Goal: Register for event/course

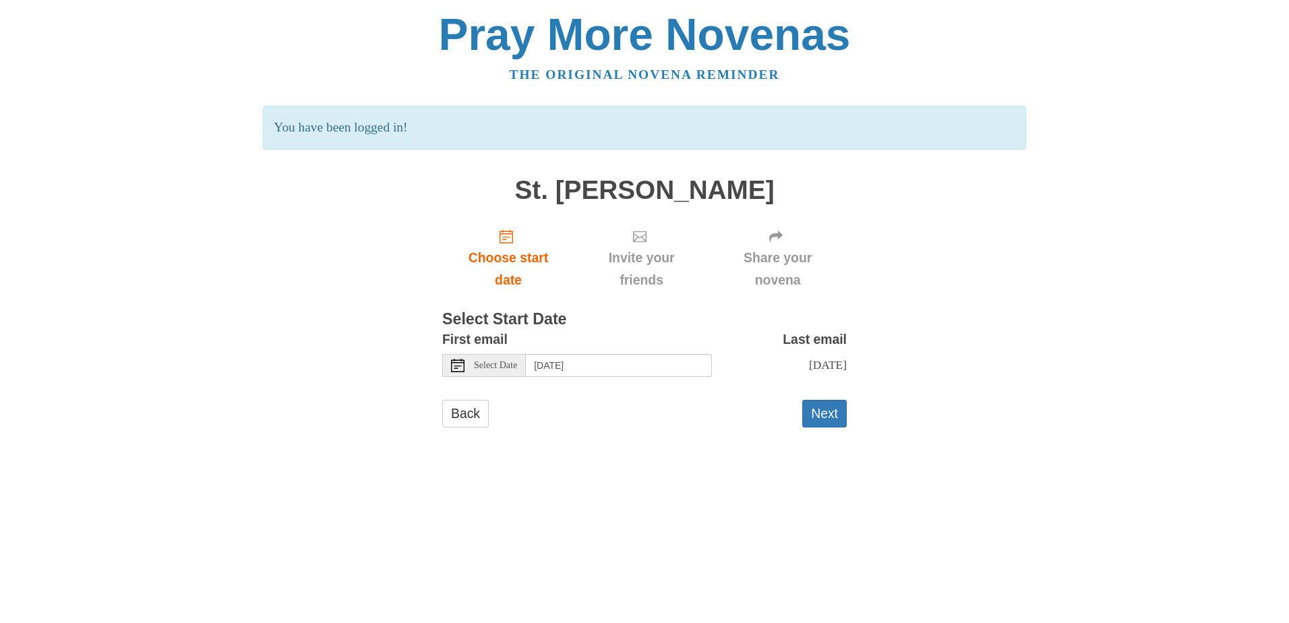
click at [504, 363] on span "Select Date" at bounding box center [495, 365] width 43 height 9
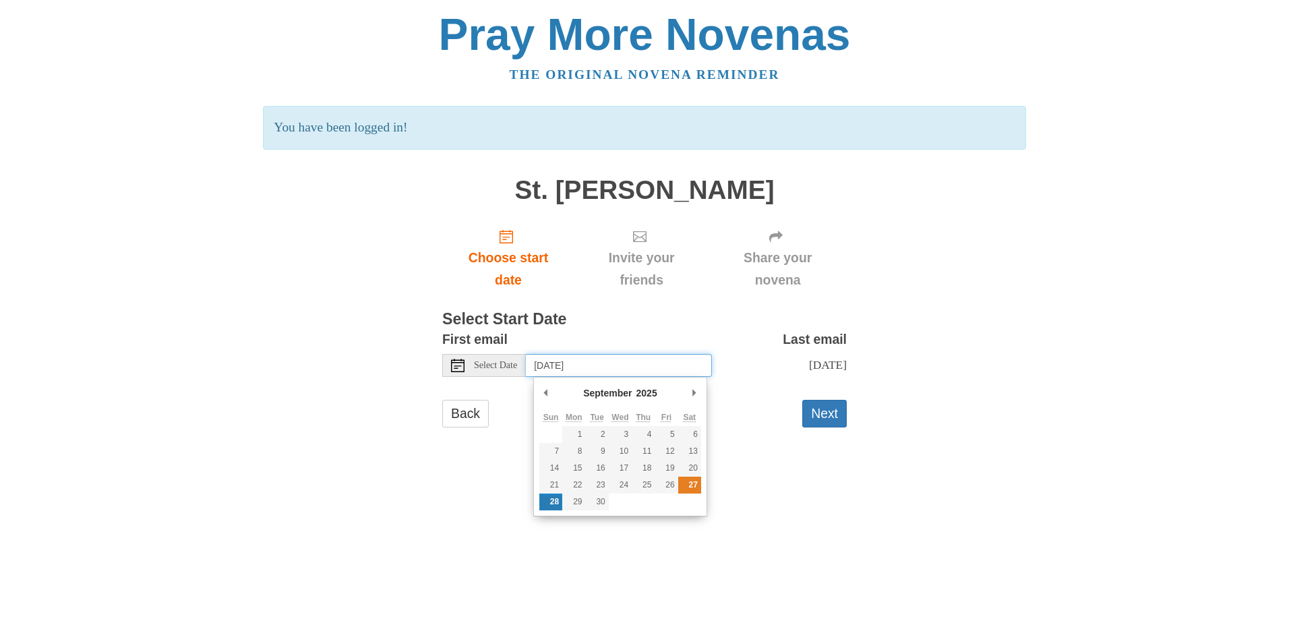
type input "[DATE]"
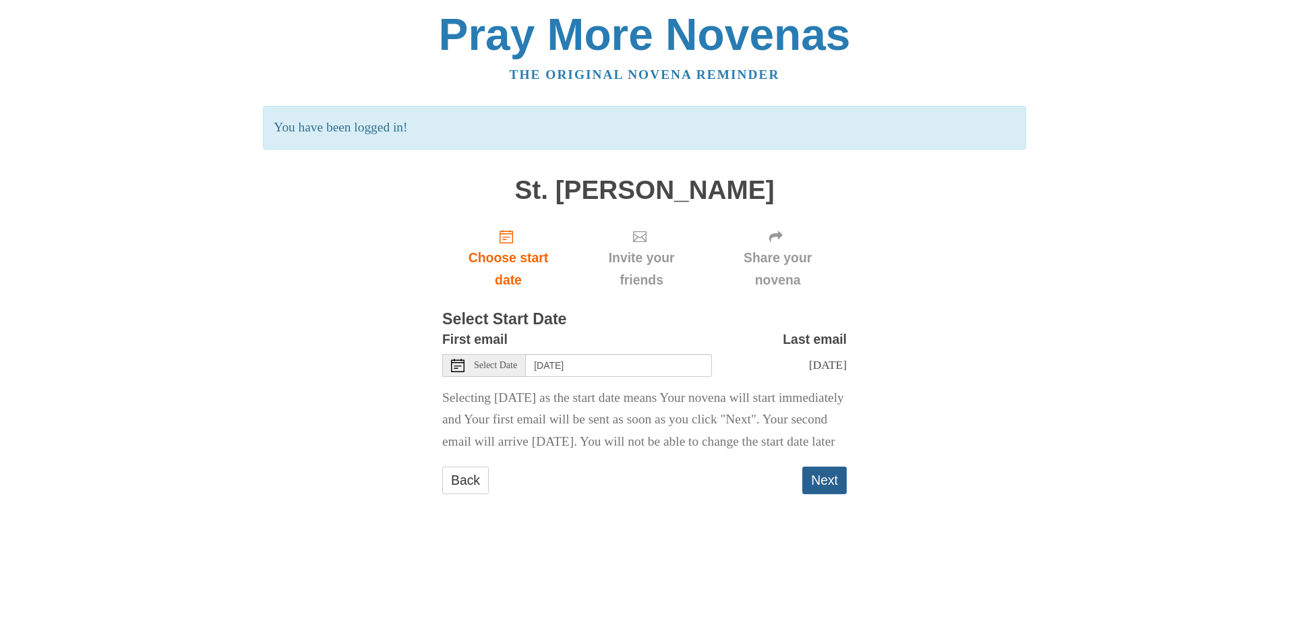
click at [832, 494] on button "Next" at bounding box center [824, 481] width 45 height 28
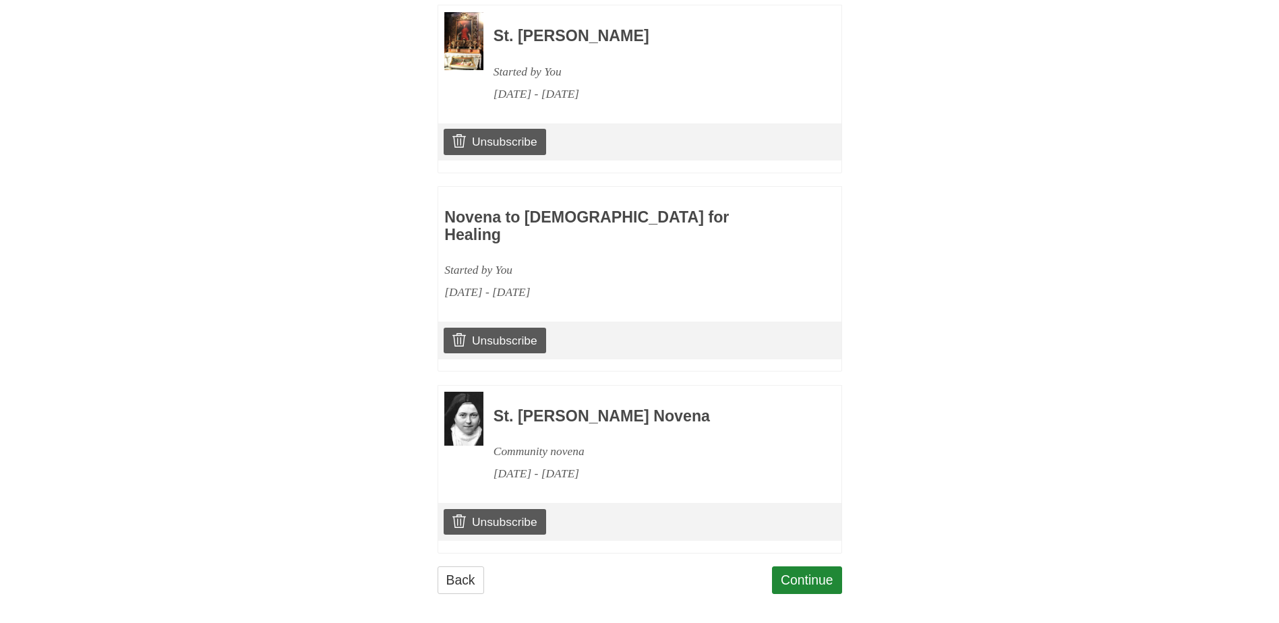
scroll to position [655, 0]
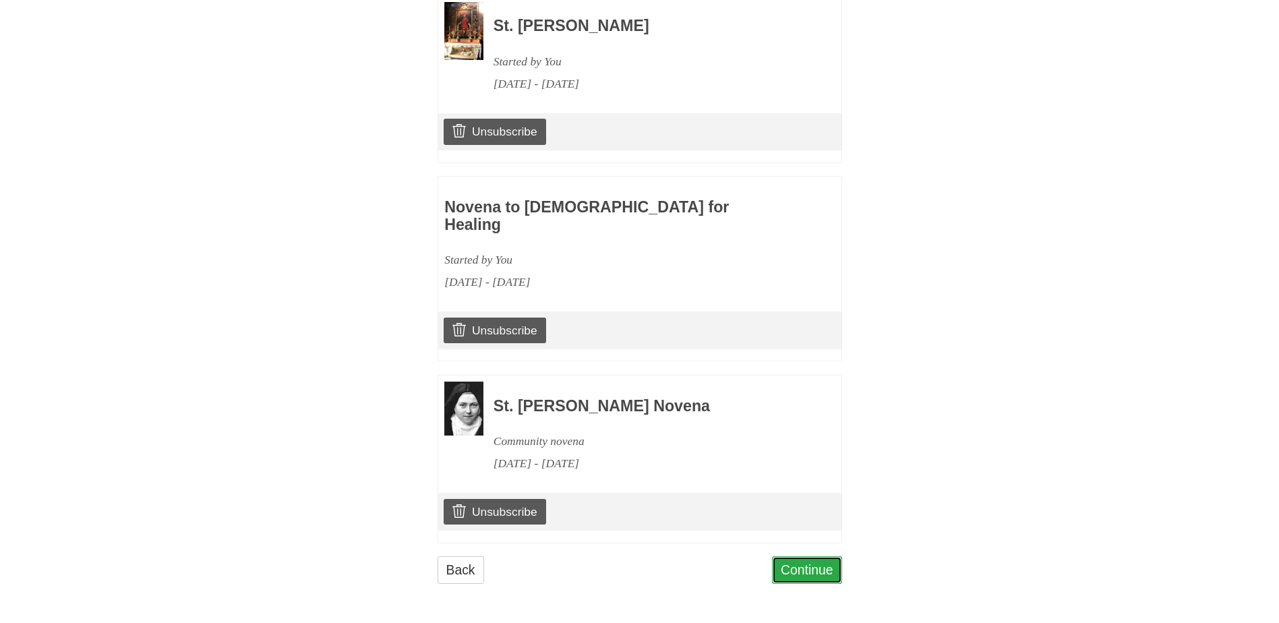
click at [800, 566] on link "Continue" at bounding box center [807, 570] width 70 height 28
